Goal: Information Seeking & Learning: Learn about a topic

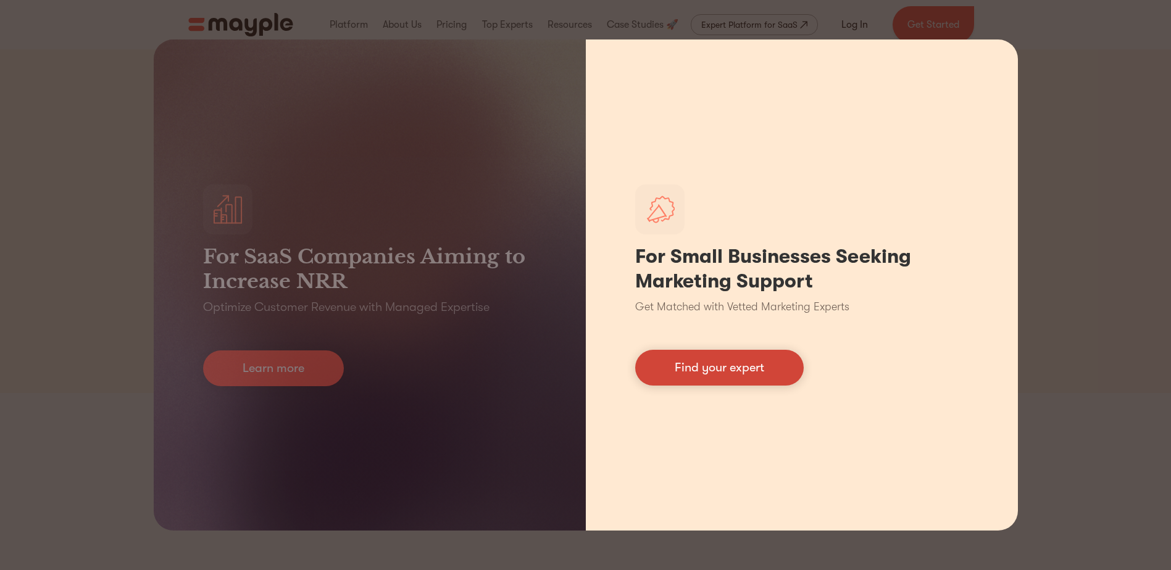
click at [755, 366] on link "Find your expert" at bounding box center [719, 368] width 168 height 36
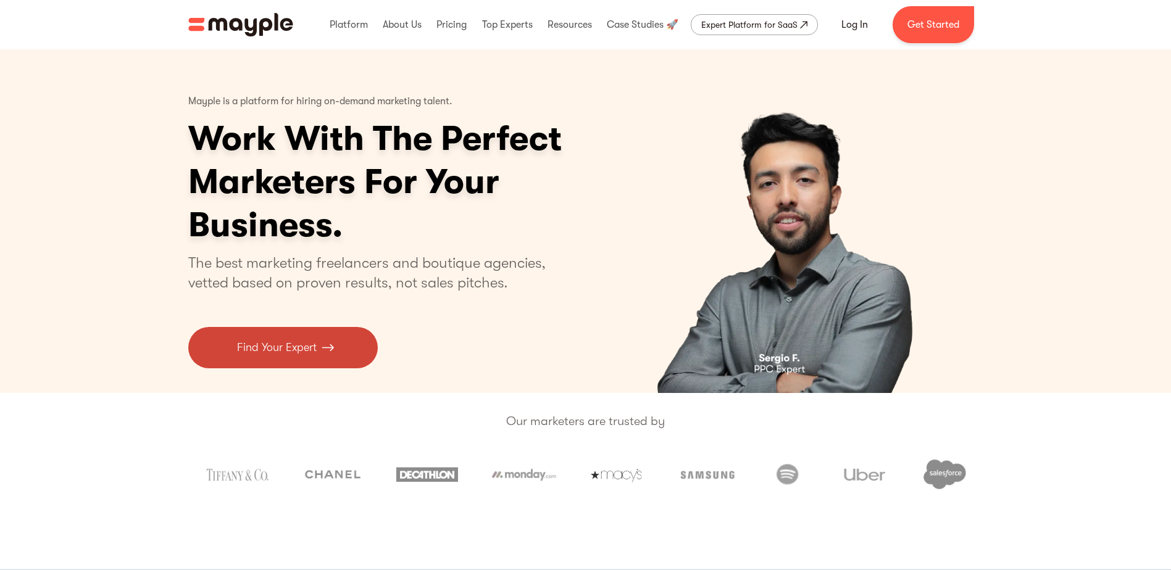
click at [319, 352] on link "Find Your Expert" at bounding box center [282, 347] width 189 height 41
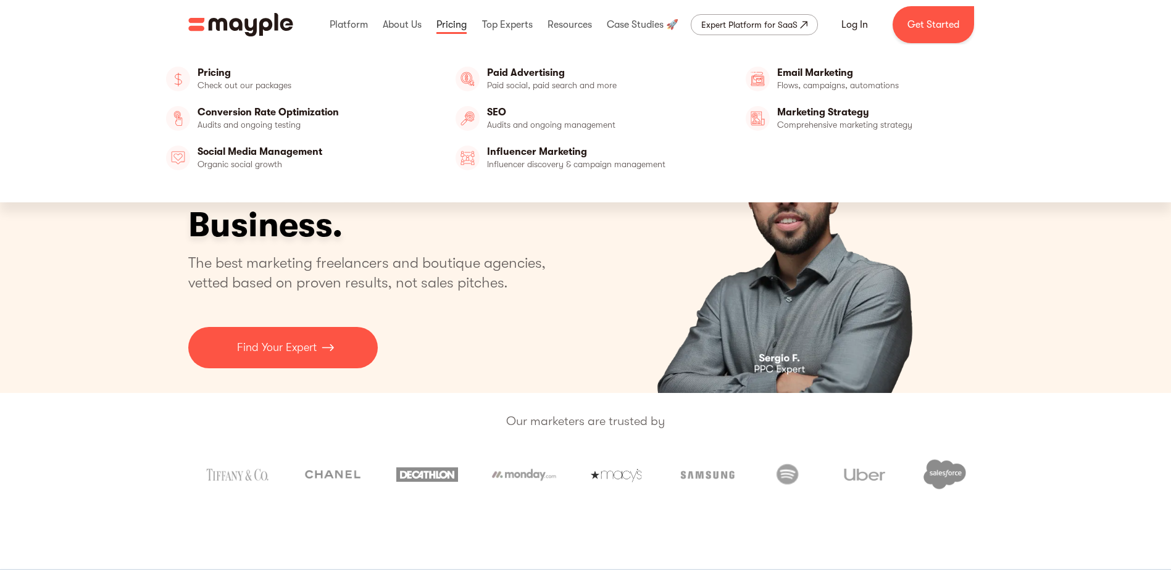
click at [446, 21] on link at bounding box center [451, 24] width 36 height 39
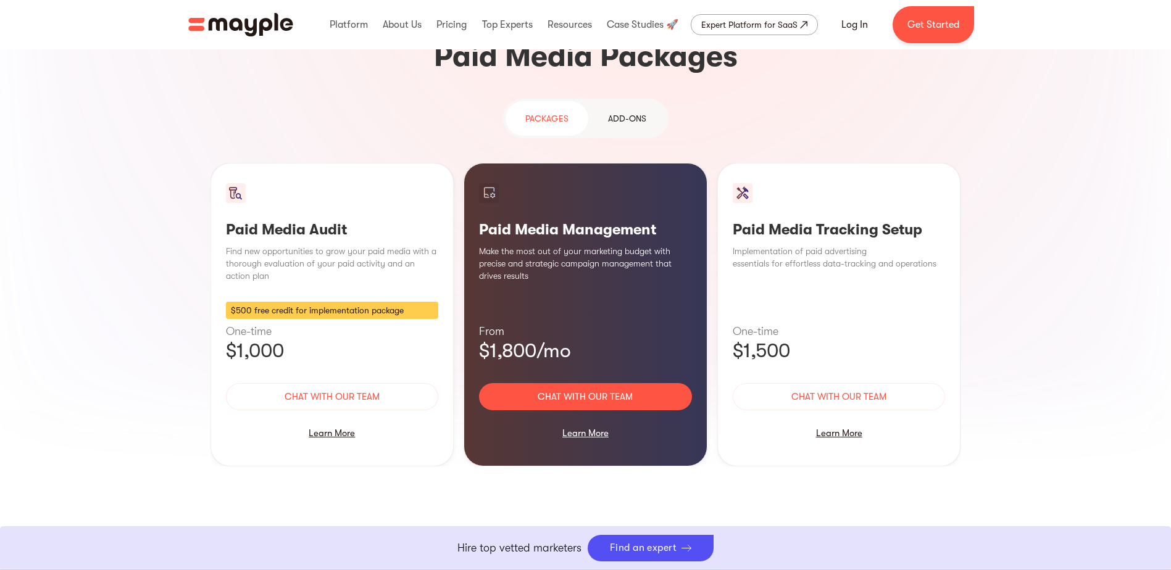
scroll to position [1111, 0]
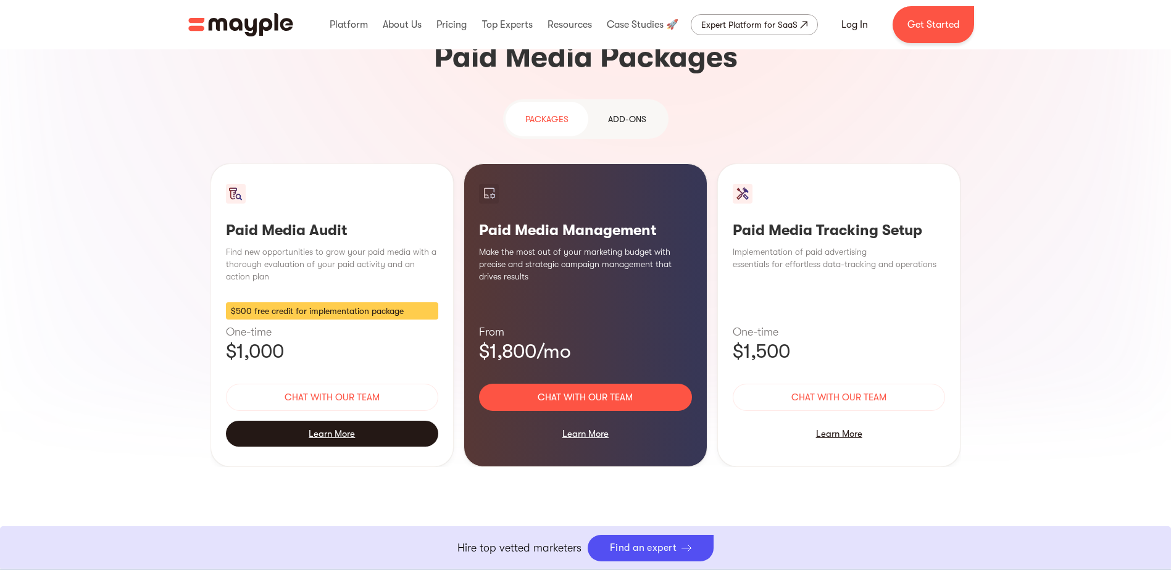
click at [331, 421] on div "Learn More" at bounding box center [332, 434] width 213 height 26
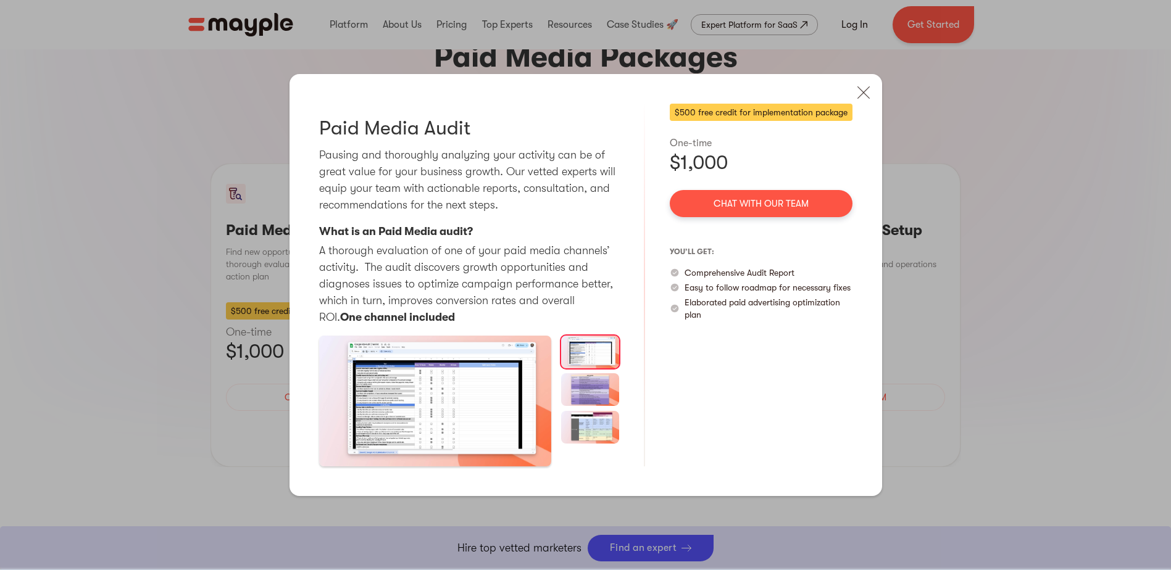
click at [433, 370] on img "open lightbox" at bounding box center [435, 401] width 233 height 131
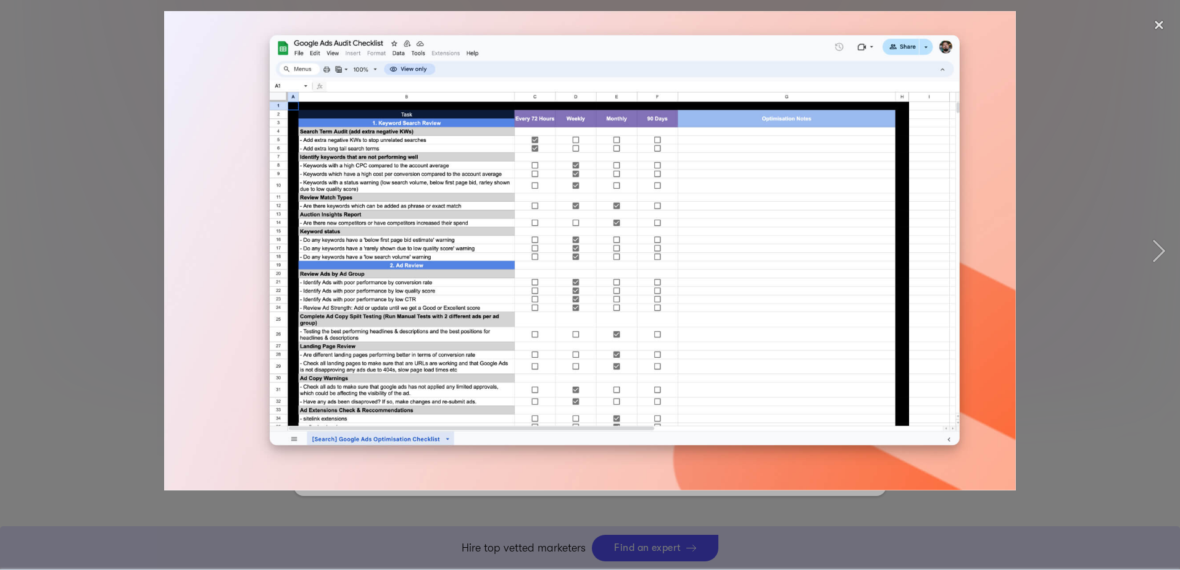
click at [475, 509] on div at bounding box center [590, 285] width 1180 height 570
click at [1164, 20] on div "close lightbox" at bounding box center [1159, 24] width 42 height 27
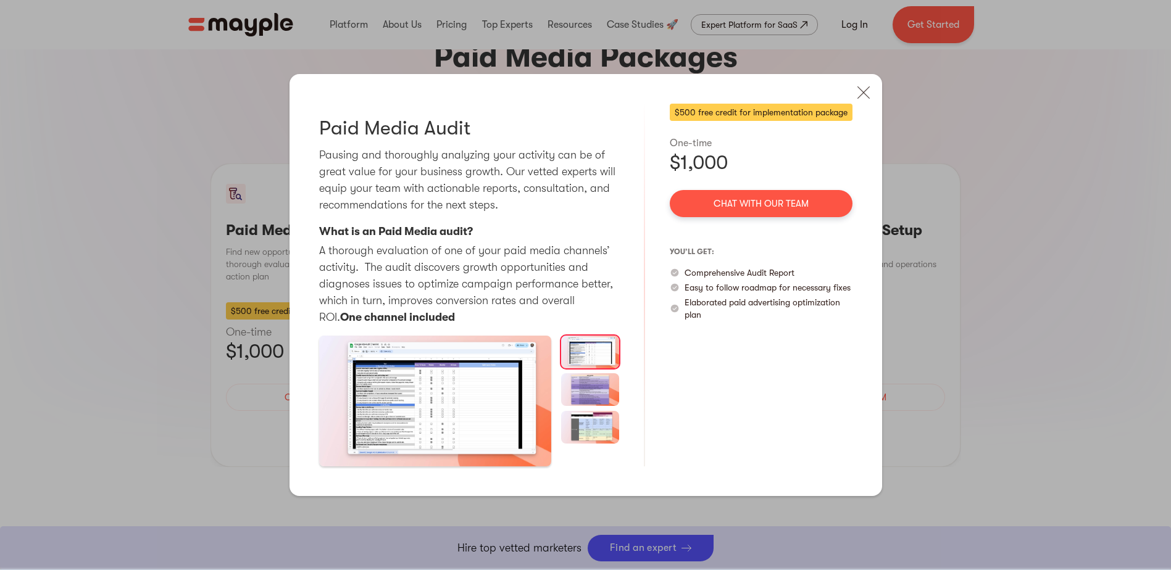
click at [773, 112] on div "$500 free credit for implementation package" at bounding box center [761, 112] width 183 height 17
click at [866, 96] on img at bounding box center [863, 92] width 27 height 27
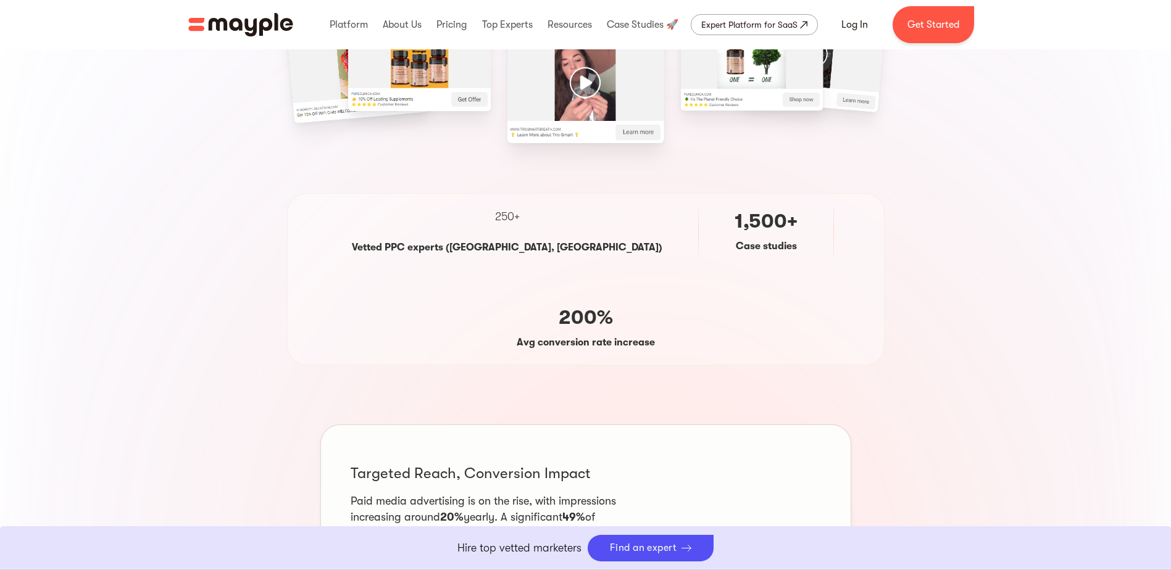
scroll to position [62, 0]
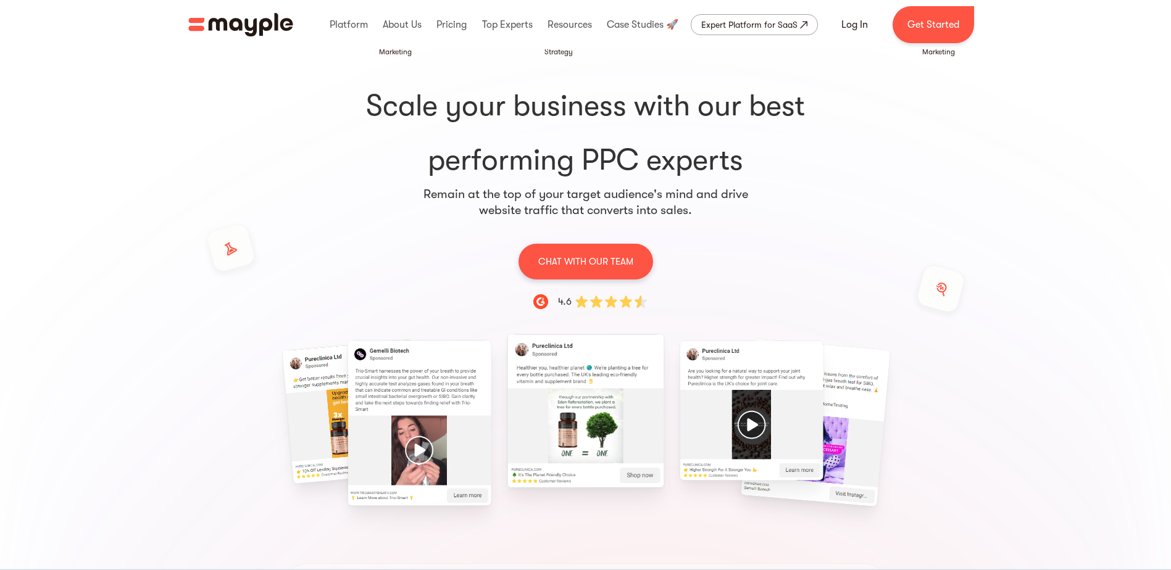
click at [417, 362] on img "1 / 15" at bounding box center [418, 423] width 143 height 165
click at [417, 387] on img "1 / 15" at bounding box center [418, 423] width 143 height 165
click at [409, 436] on img "1 / 15" at bounding box center [418, 423] width 143 height 165
click at [417, 455] on img "1 / 15" at bounding box center [418, 423] width 143 height 165
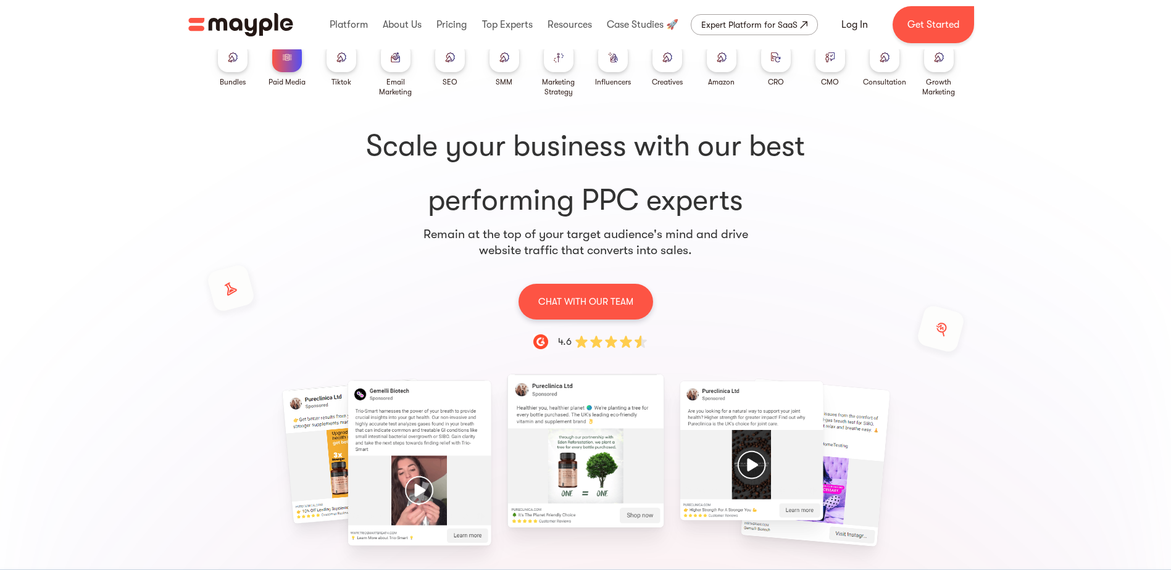
scroll to position [0, 0]
